Goal: Use online tool/utility: Utilize a website feature to perform a specific function

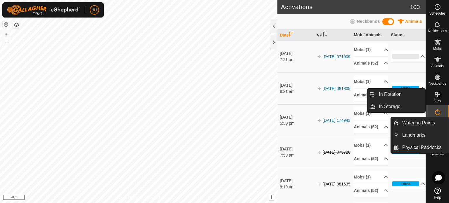
click at [440, 93] on icon at bounding box center [437, 94] width 5 height 5
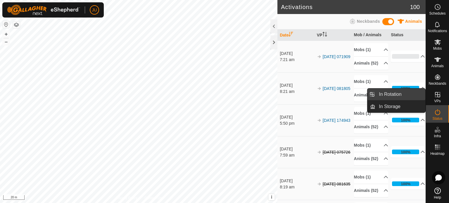
click at [394, 94] on link "In Rotation" at bounding box center [400, 95] width 50 height 12
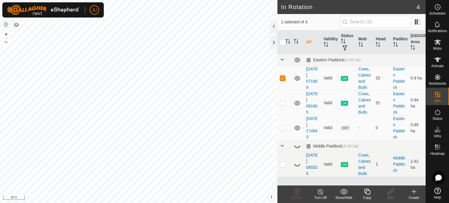
click at [367, 192] on icon at bounding box center [367, 191] width 7 height 7
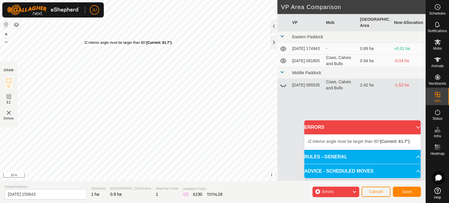
click at [84, 40] on div "IZ interior angle must be larger than 80° (Current: 61.7°) . + – ⇧ i This appli…" at bounding box center [138, 90] width 277 height 181
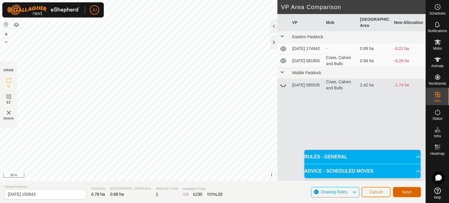
click at [407, 189] on button "Save" at bounding box center [407, 192] width 28 height 10
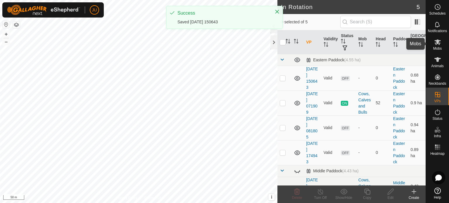
click at [438, 43] on icon at bounding box center [437, 42] width 6 height 6
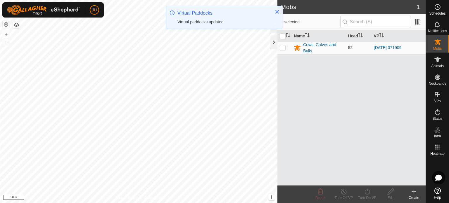
click at [283, 47] on p-checkbox at bounding box center [283, 47] width 6 height 5
checkbox input "true"
click at [367, 192] on icon at bounding box center [367, 191] width 7 height 7
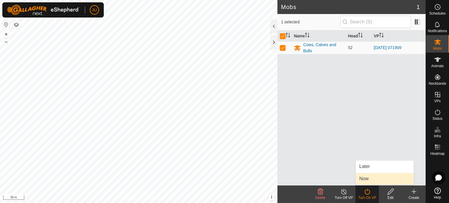
click at [370, 177] on link "Now" at bounding box center [385, 179] width 58 height 12
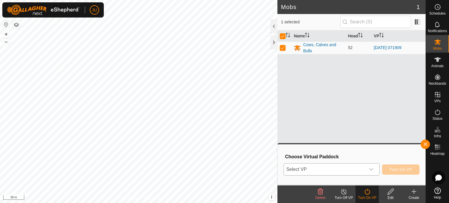
click at [344, 169] on span "Select VP" at bounding box center [325, 170] width 82 height 12
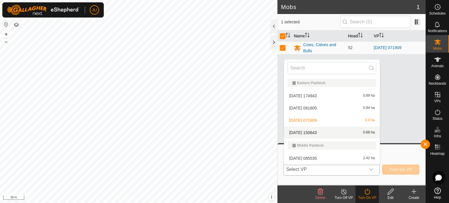
click at [330, 132] on div "[DATE] 150643 0.68 ha" at bounding box center [332, 132] width 89 height 7
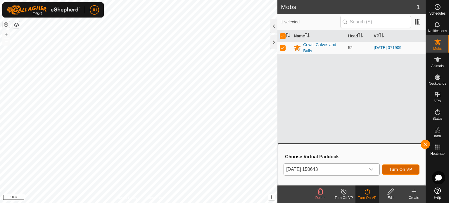
click at [403, 168] on span "Turn On VP" at bounding box center [400, 169] width 23 height 5
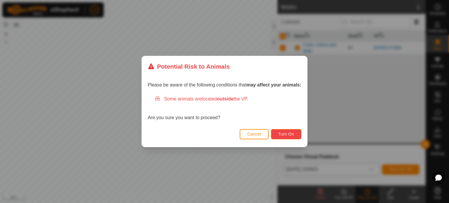
click at [293, 134] on span "Turn On" at bounding box center [286, 134] width 16 height 5
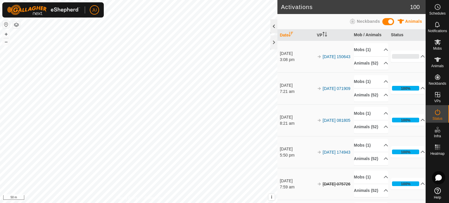
click at [274, 23] on div at bounding box center [273, 26] width 7 height 14
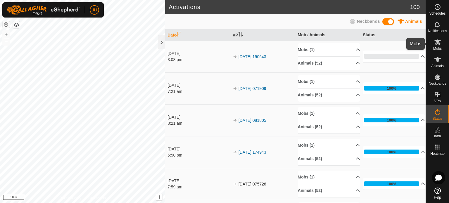
click at [438, 45] on icon at bounding box center [437, 42] width 7 height 7
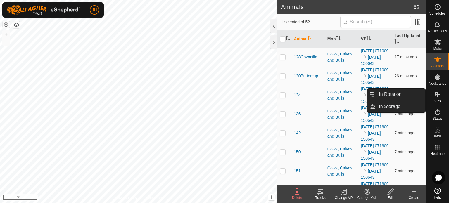
click at [439, 97] on icon at bounding box center [437, 94] width 5 height 5
click at [392, 92] on link "In Rotation" at bounding box center [400, 95] width 50 height 12
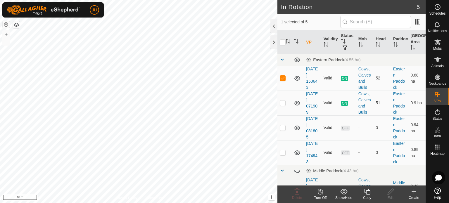
click at [365, 191] on icon at bounding box center [367, 191] width 7 height 7
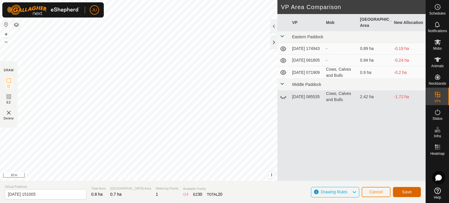
click at [408, 191] on span "Save" at bounding box center [407, 192] width 10 height 5
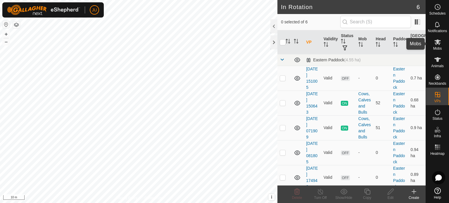
click at [438, 42] on icon at bounding box center [437, 42] width 6 height 6
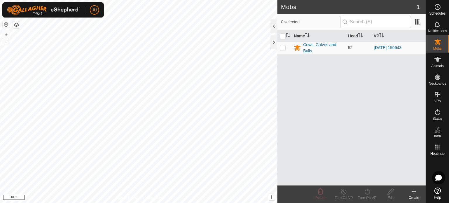
click at [283, 48] on p-checkbox at bounding box center [283, 47] width 6 height 5
checkbox input "true"
click at [367, 190] on icon at bounding box center [367, 191] width 7 height 7
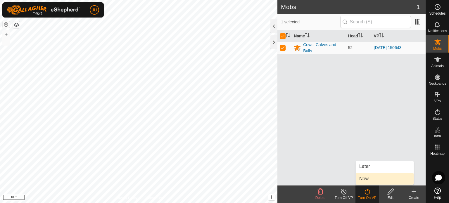
click at [374, 178] on link "Now" at bounding box center [385, 179] width 58 height 12
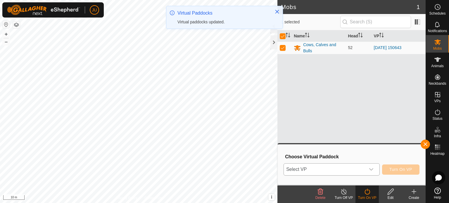
drag, startPoint x: 374, startPoint y: 169, endPoint x: 371, endPoint y: 169, distance: 3.2
click at [373, 169] on div "dropdown trigger" at bounding box center [371, 170] width 12 height 12
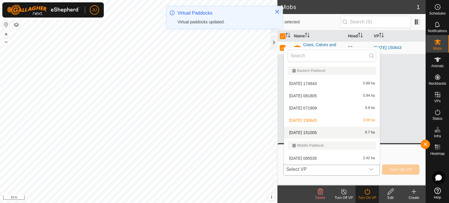
click at [324, 132] on li "[DATE] 151005 0.7 ha" at bounding box center [332, 133] width 96 height 12
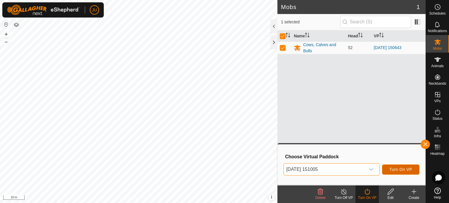
click at [400, 167] on span "Turn On VP" at bounding box center [400, 169] width 23 height 5
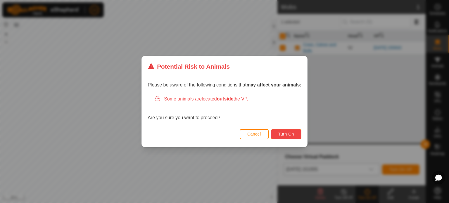
click at [290, 134] on span "Turn On" at bounding box center [286, 134] width 16 height 5
